Goal: Task Accomplishment & Management: Manage account settings

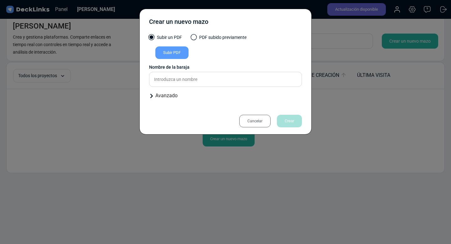
click at [254, 117] on font "Cancelar" at bounding box center [254, 120] width 15 height 9
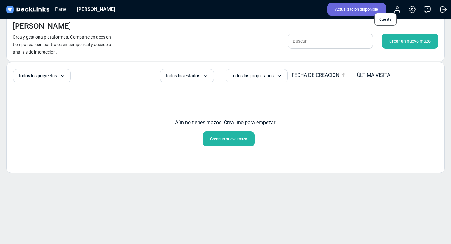
click at [399, 9] on icon at bounding box center [397, 10] width 8 height 8
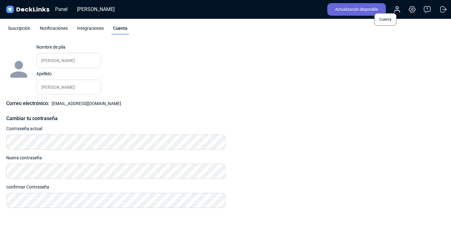
click at [397, 10] on icon at bounding box center [397, 11] width 5 height 2
click at [410, 8] on icon at bounding box center [412, 10] width 6 height 6
click at [413, 11] on icon at bounding box center [412, 10] width 8 height 8
click at [89, 30] on font "Integraciones" at bounding box center [90, 28] width 27 height 5
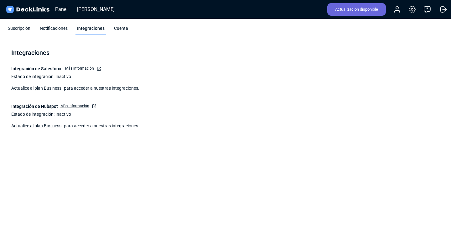
click at [53, 27] on font "Notificaciones" at bounding box center [54, 28] width 28 height 5
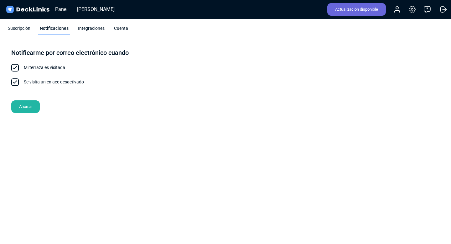
click at [23, 26] on font "Suscripción" at bounding box center [19, 28] width 23 height 5
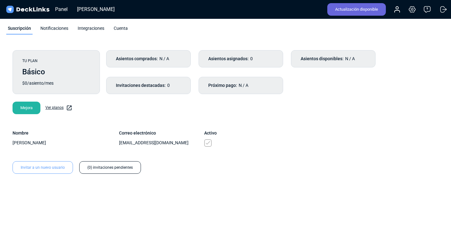
click at [29, 12] on img at bounding box center [27, 9] width 45 height 9
click at [398, 12] on icon at bounding box center [397, 11] width 5 height 2
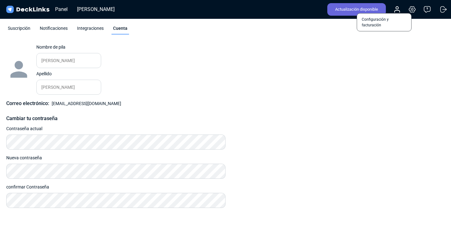
click at [409, 10] on icon at bounding box center [412, 10] width 8 height 8
click at [413, 10] on icon at bounding box center [412, 10] width 8 height 8
click at [430, 12] on icon at bounding box center [427, 10] width 8 height 8
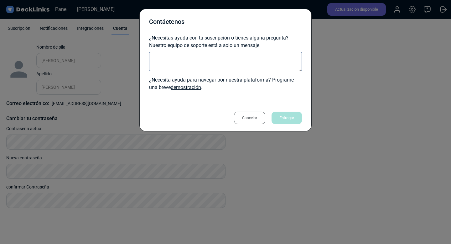
click at [247, 118] on font "Cancelar" at bounding box center [249, 118] width 15 height 4
